Goal: Information Seeking & Learning: Compare options

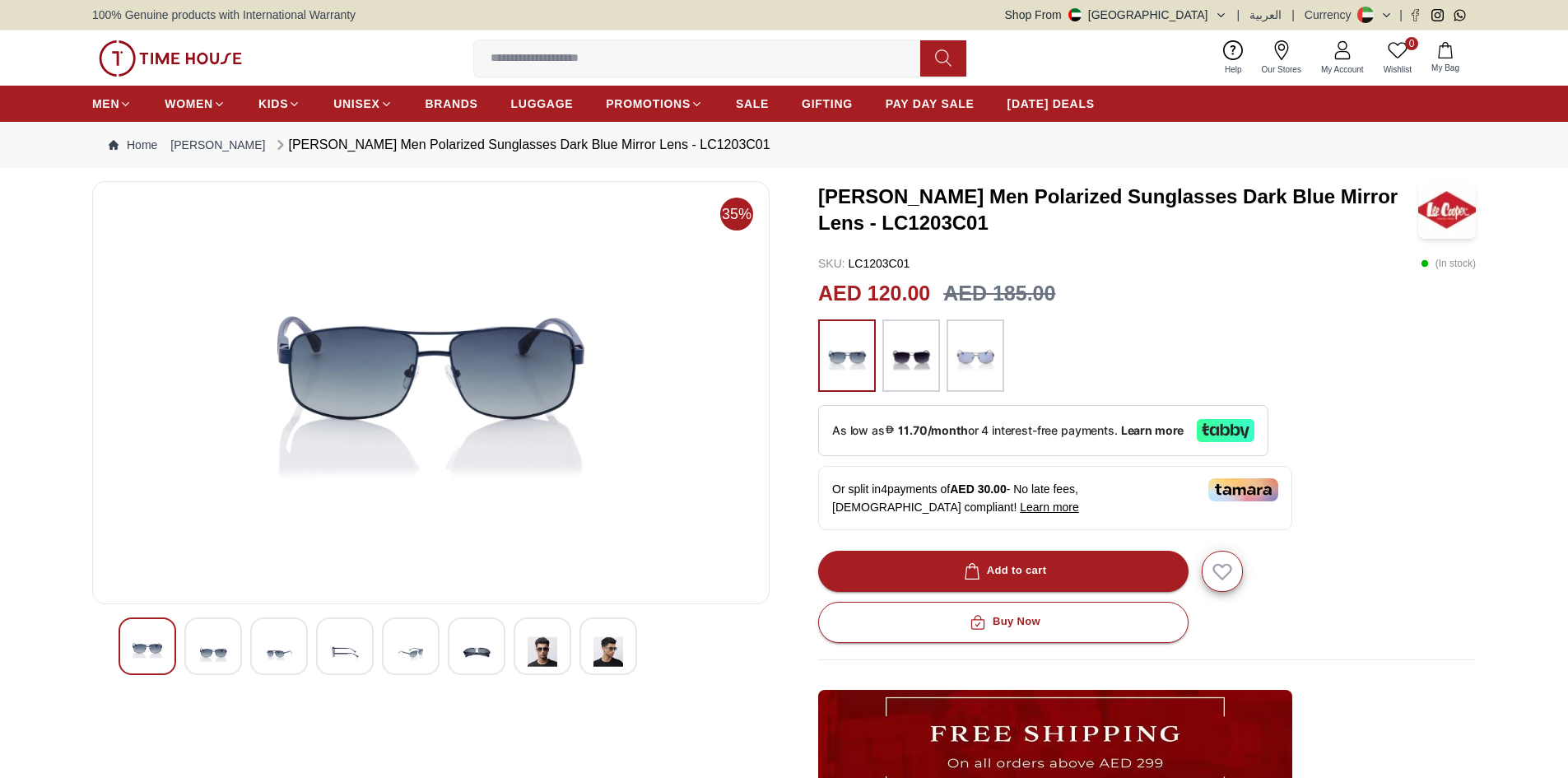
click at [900, 372] on img at bounding box center [910, 356] width 41 height 56
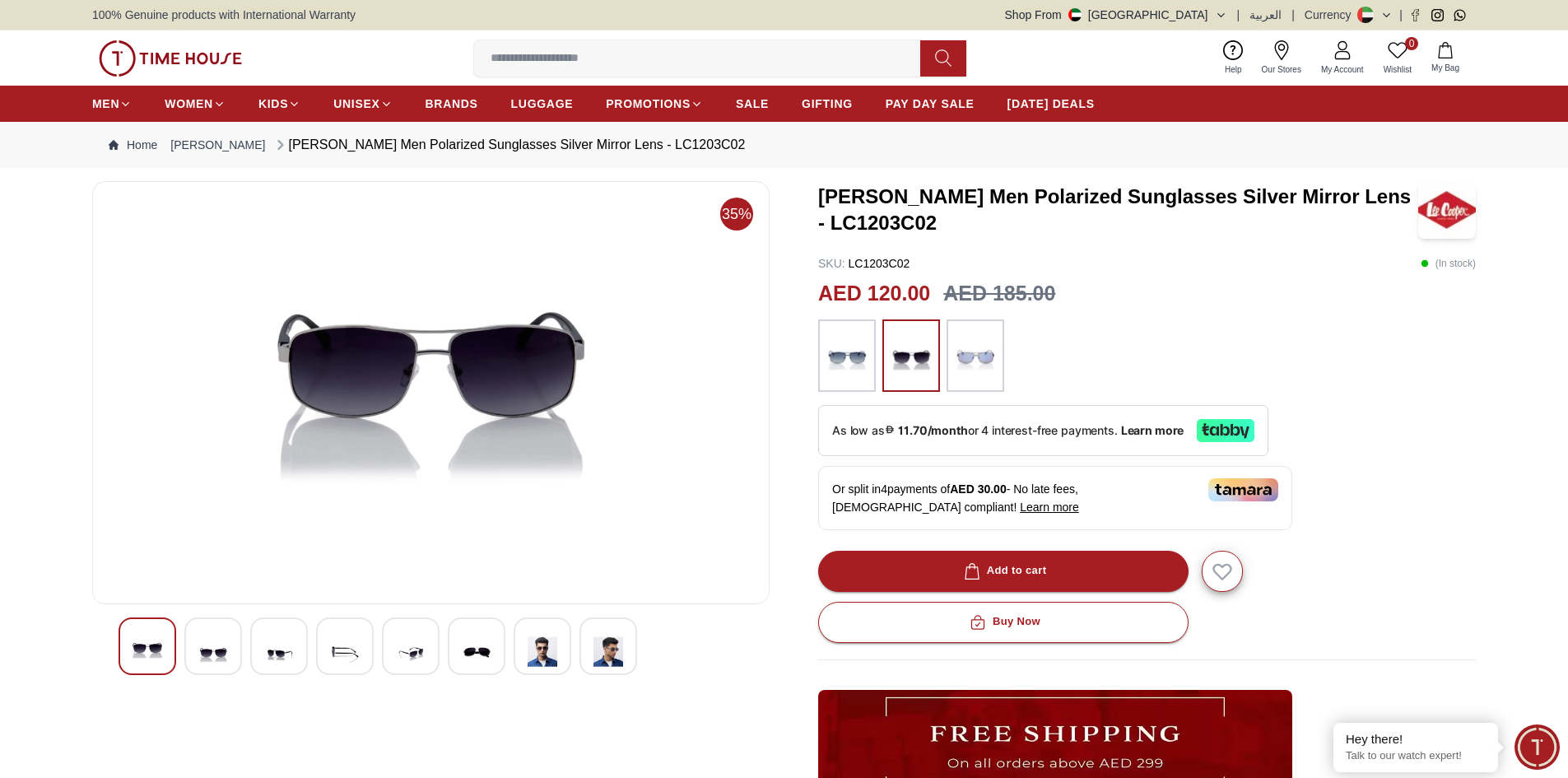
click at [969, 356] on img at bounding box center [975, 356] width 41 height 56
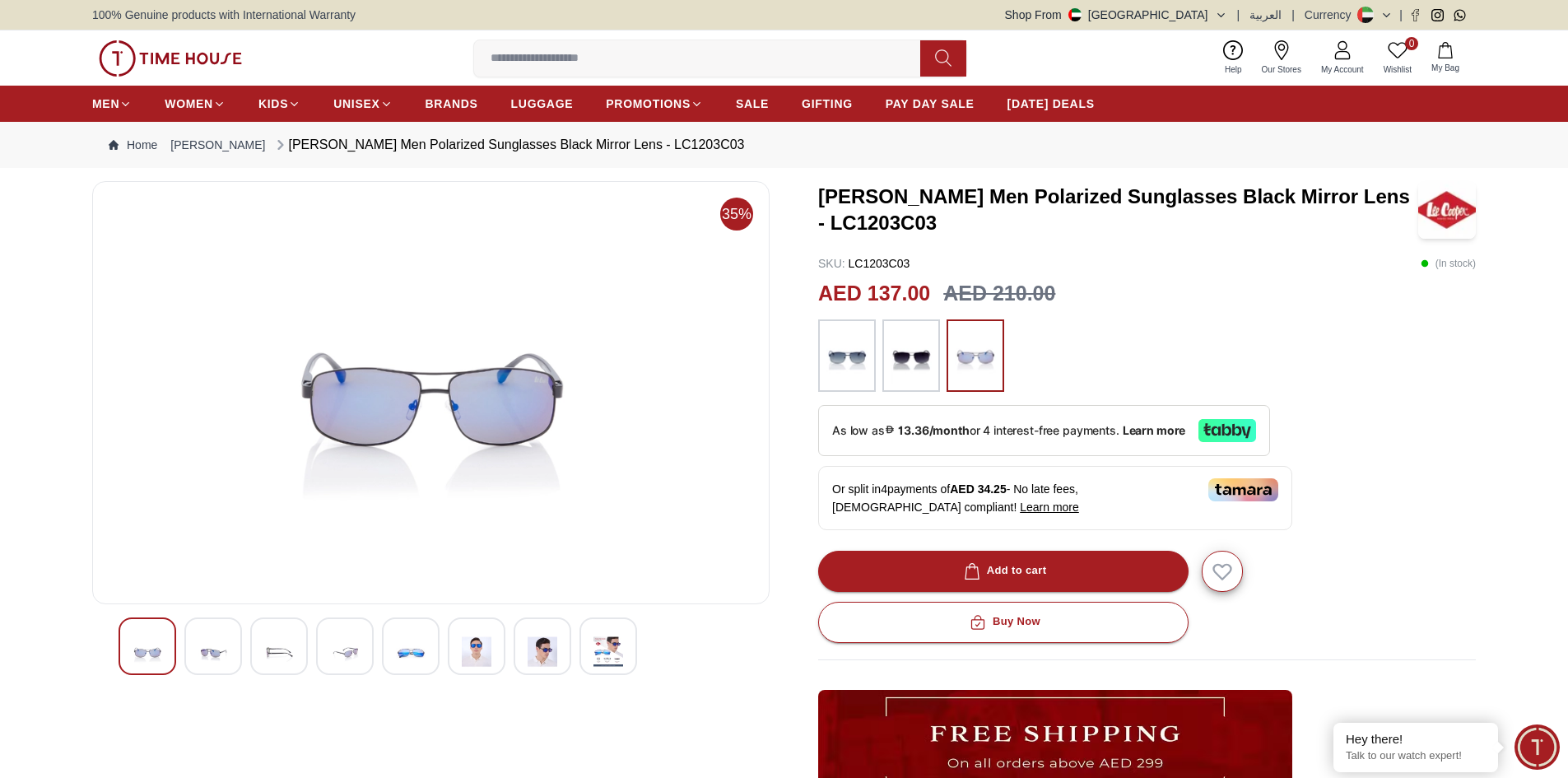
click at [848, 361] on img at bounding box center [846, 356] width 41 height 56
